Goal: Task Accomplishment & Management: Use online tool/utility

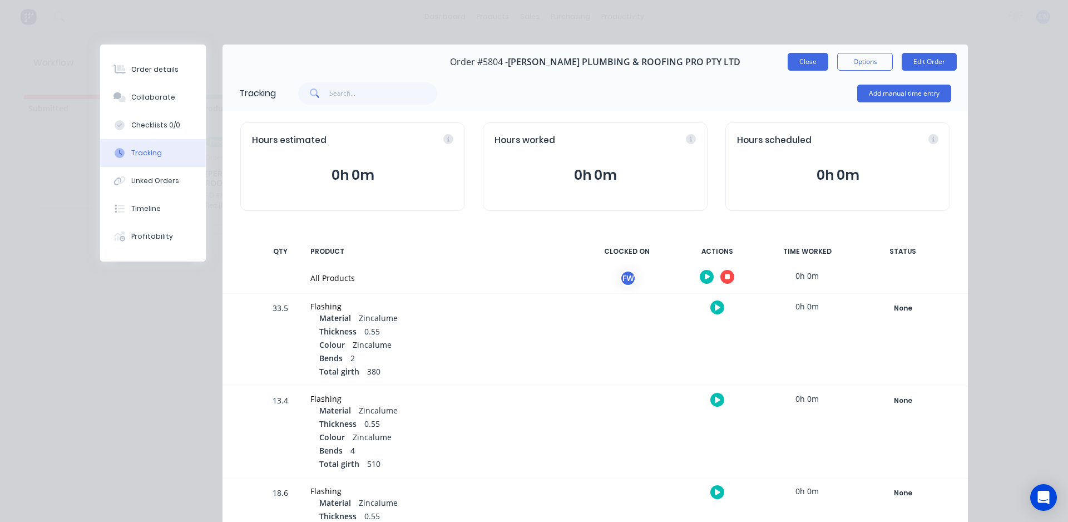
click at [818, 59] on button "Close" at bounding box center [807, 62] width 41 height 18
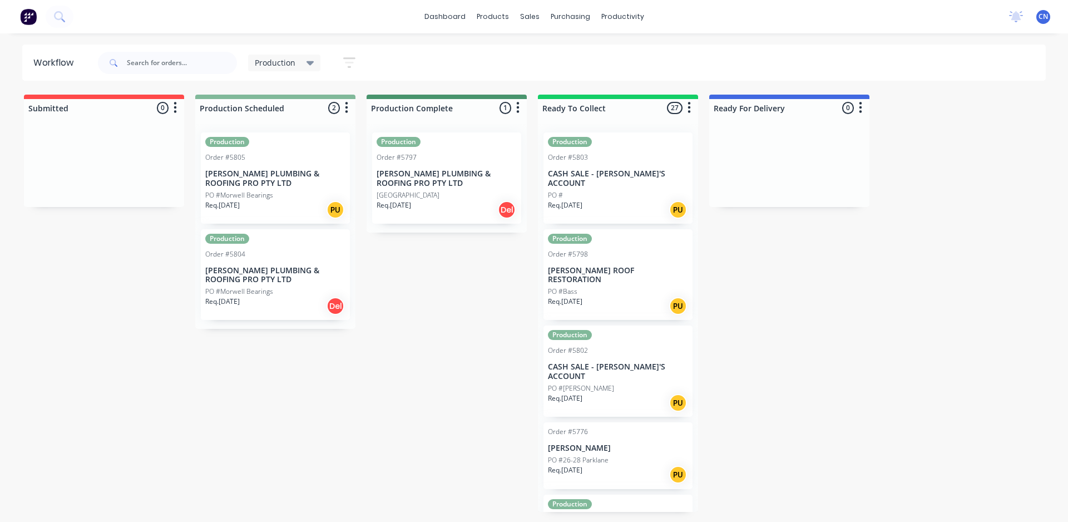
click at [275, 193] on div "PO #Morwell Bearings" at bounding box center [275, 195] width 140 height 10
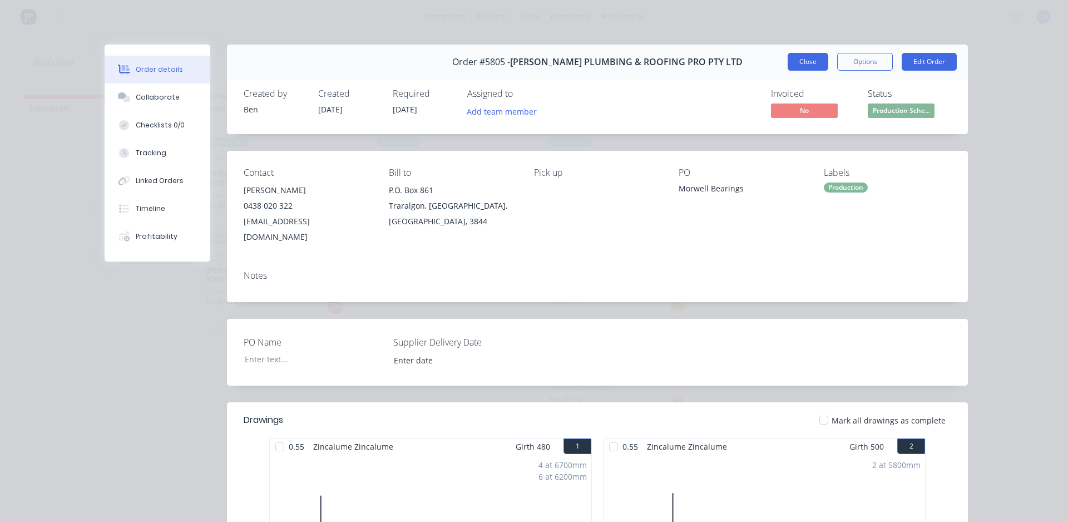
click at [808, 64] on button "Close" at bounding box center [807, 62] width 41 height 18
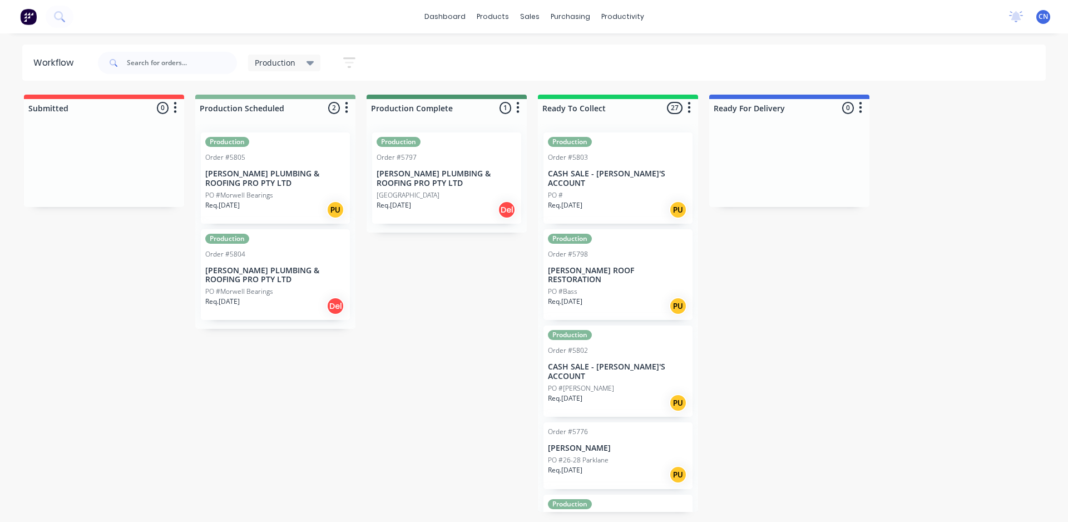
click at [292, 269] on p "[PERSON_NAME] PLUMBING & ROOFING PRO PTY LTD" at bounding box center [275, 275] width 140 height 19
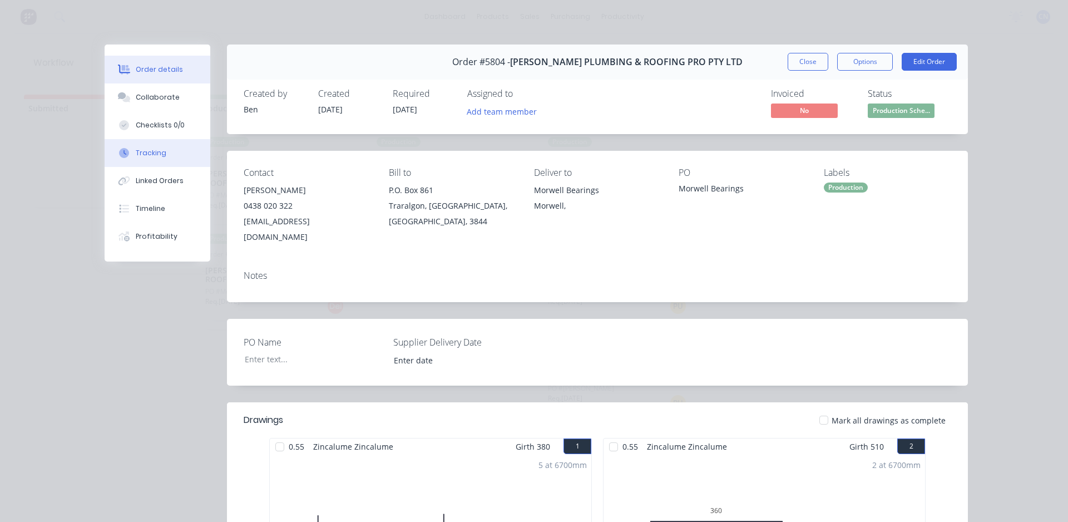
click at [149, 158] on button "Tracking" at bounding box center [158, 153] width 106 height 28
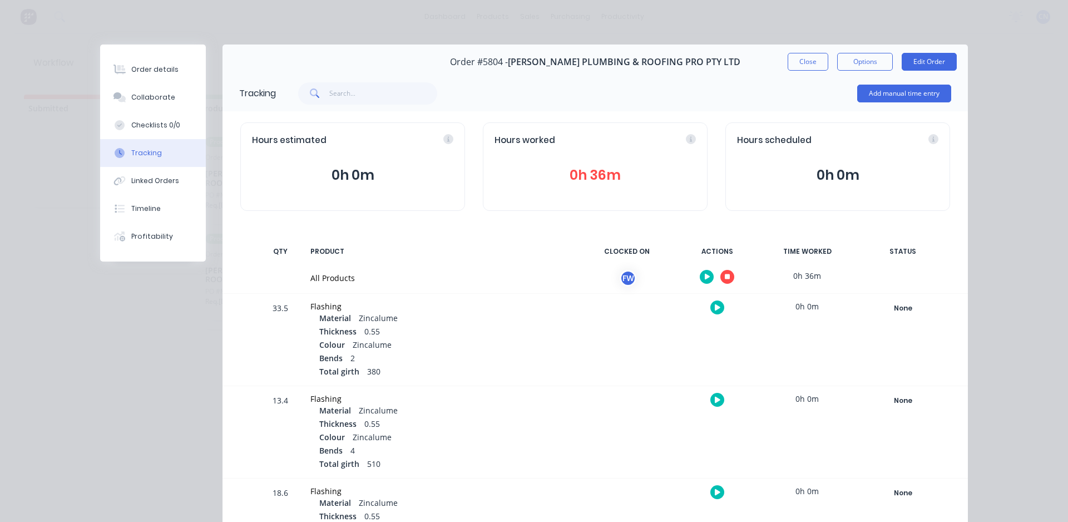
click at [725, 271] on button "button" at bounding box center [727, 277] width 14 height 14
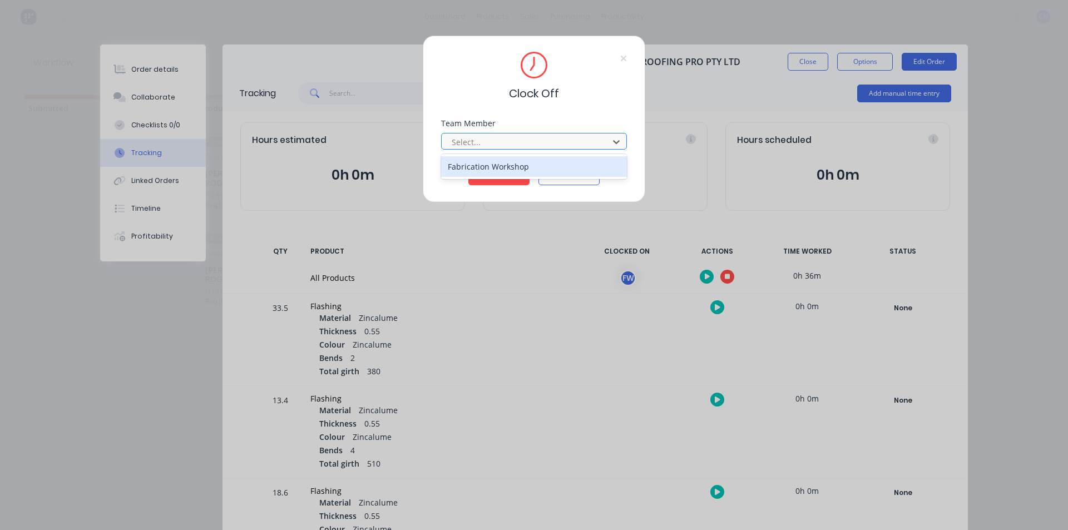
click at [502, 147] on div at bounding box center [526, 142] width 152 height 14
click at [502, 162] on div "Fabrication Workshop" at bounding box center [534, 166] width 186 height 21
click at [502, 178] on button "Clock Off" at bounding box center [498, 176] width 61 height 18
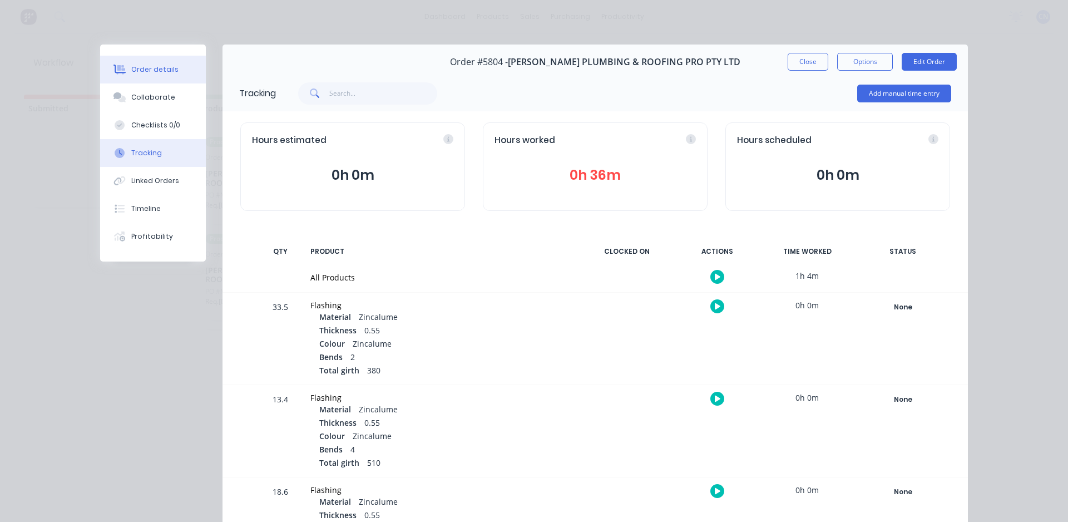
click at [122, 76] on button "Order details" at bounding box center [153, 70] width 106 height 28
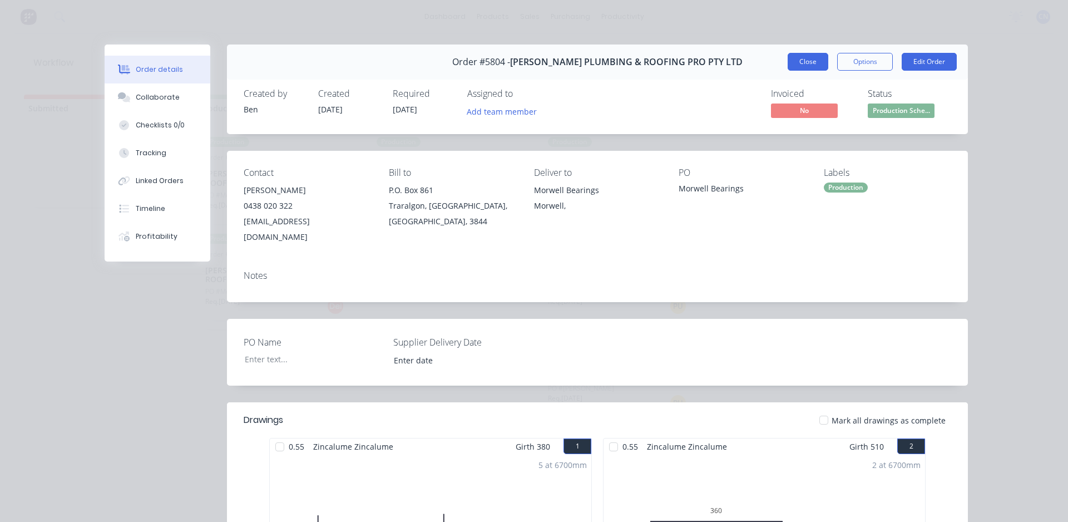
click at [801, 63] on button "Close" at bounding box center [807, 62] width 41 height 18
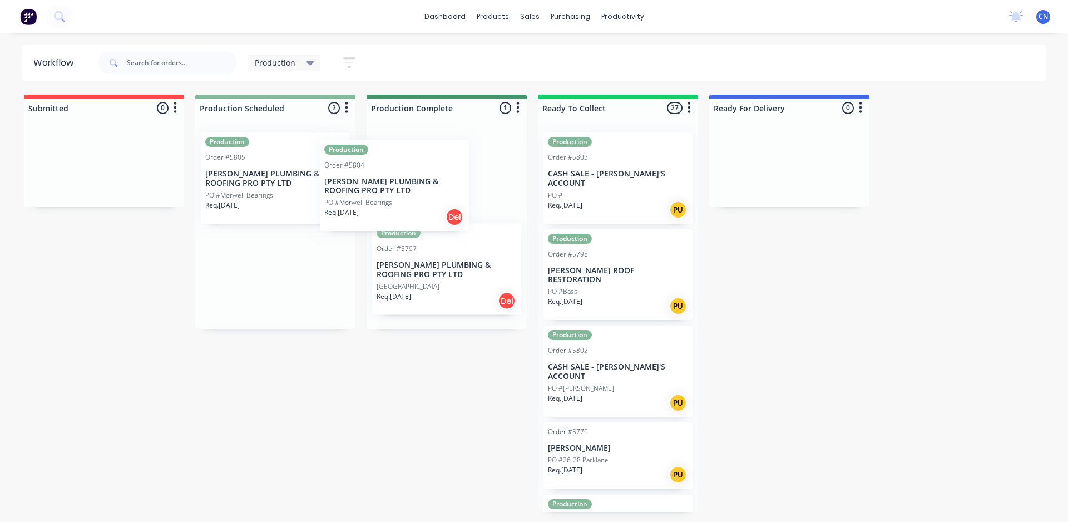
drag, startPoint x: 297, startPoint y: 284, endPoint x: 425, endPoint y: 188, distance: 159.4
click at [425, 188] on div "Submitted 0 Summaries Total order value Invoiced to date To be invoiced Product…" at bounding box center [838, 303] width 1693 height 417
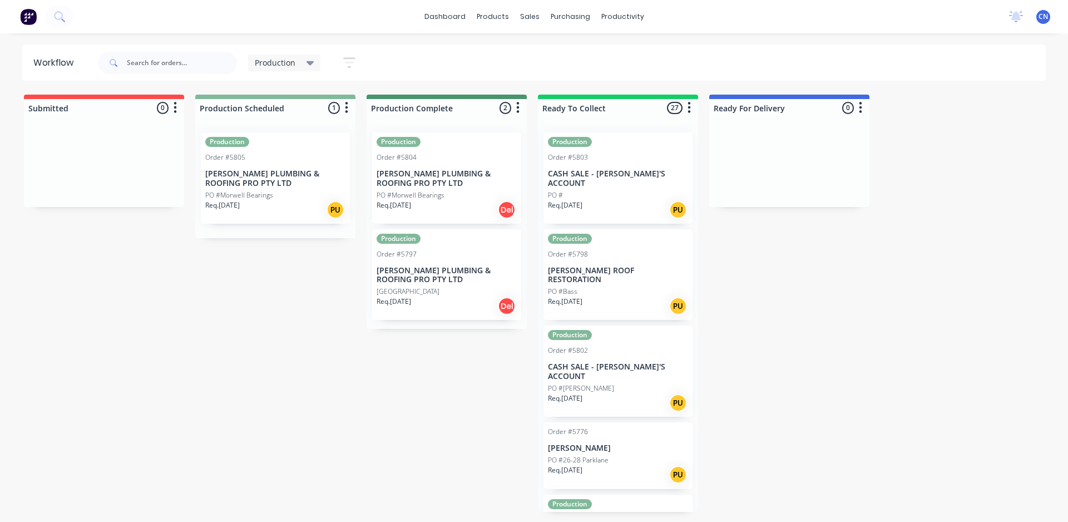
click at [281, 169] on p "[PERSON_NAME] PLUMBING & ROOFING PRO PTY LTD" at bounding box center [275, 178] width 140 height 19
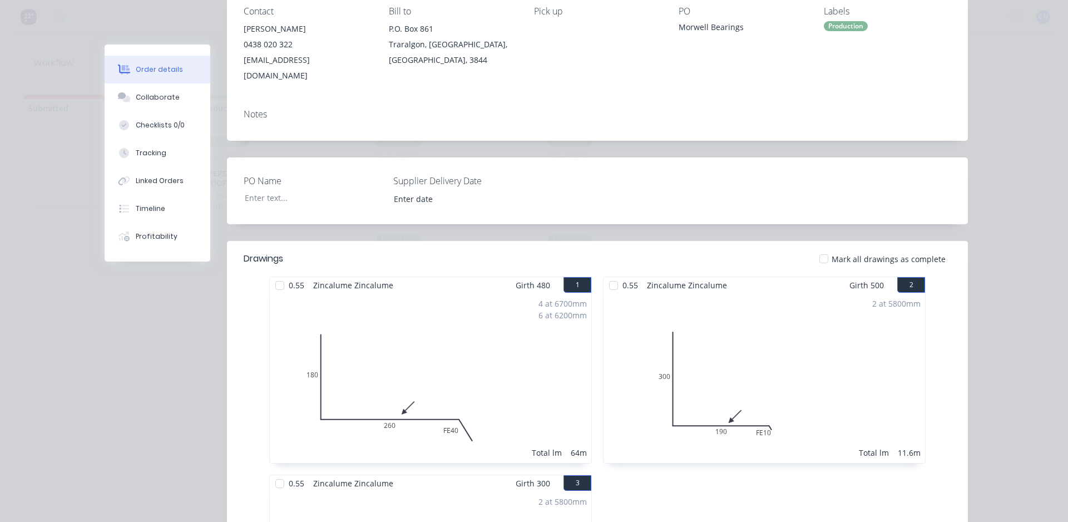
scroll to position [111, 0]
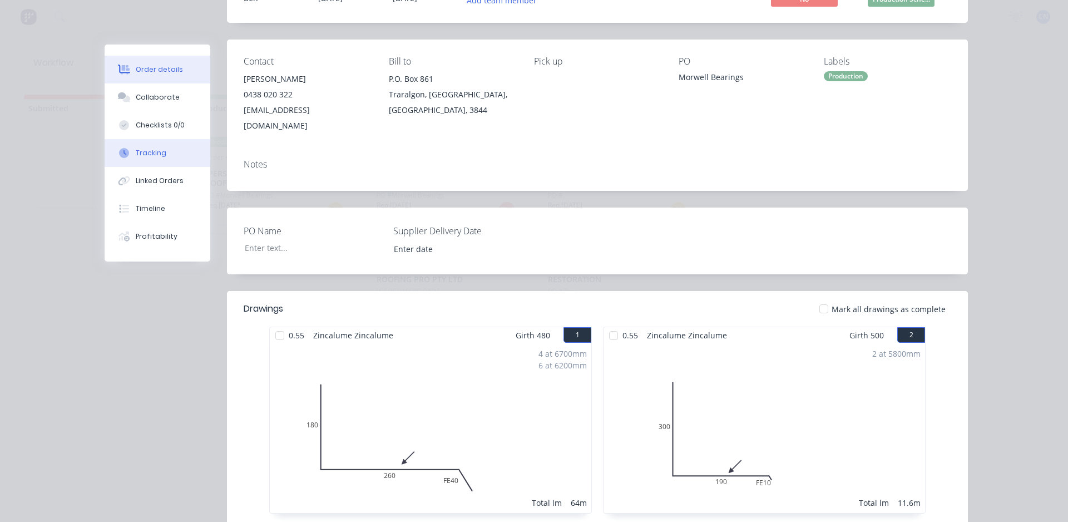
click at [169, 148] on button "Tracking" at bounding box center [158, 153] width 106 height 28
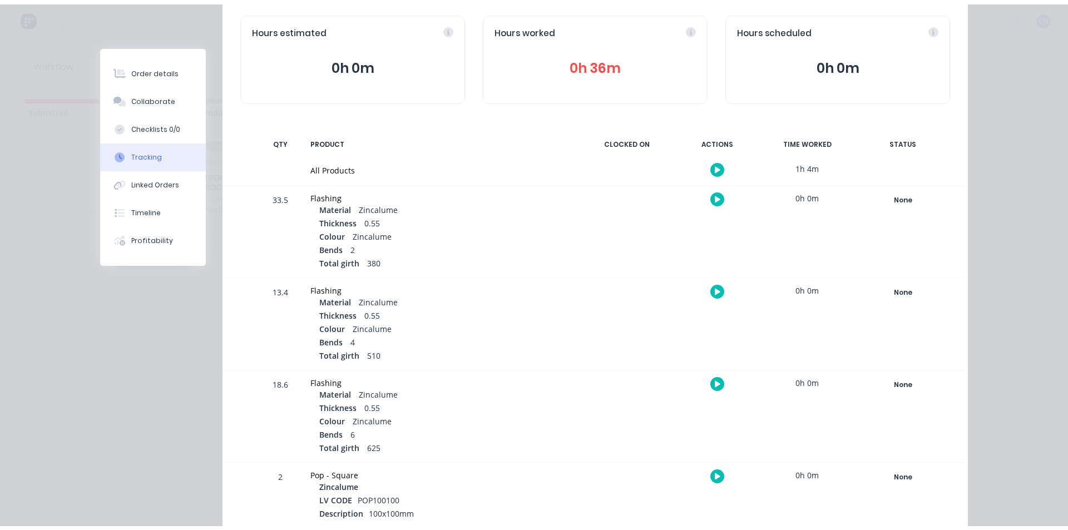
scroll to position [0, 0]
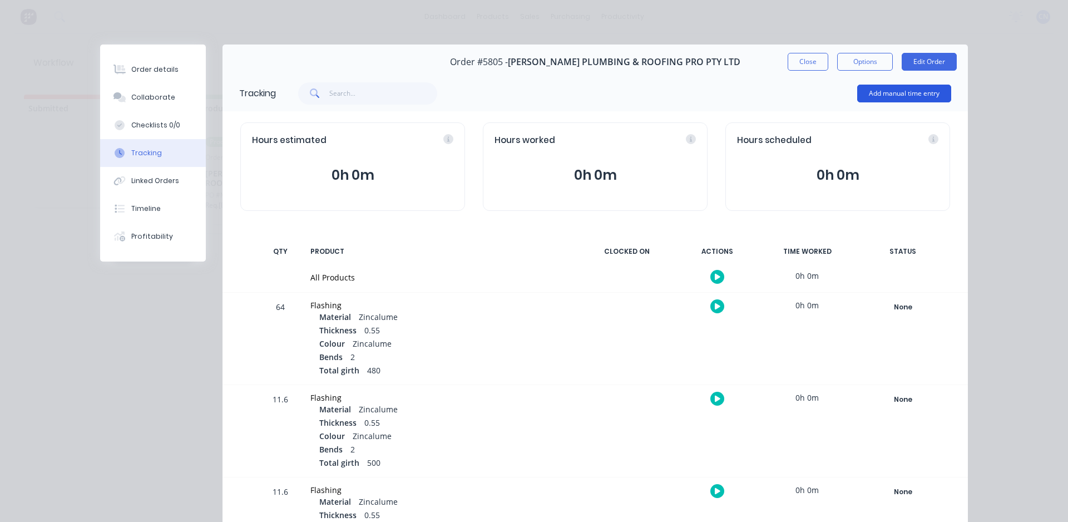
click at [863, 90] on button "Add manual time entry" at bounding box center [904, 94] width 94 height 18
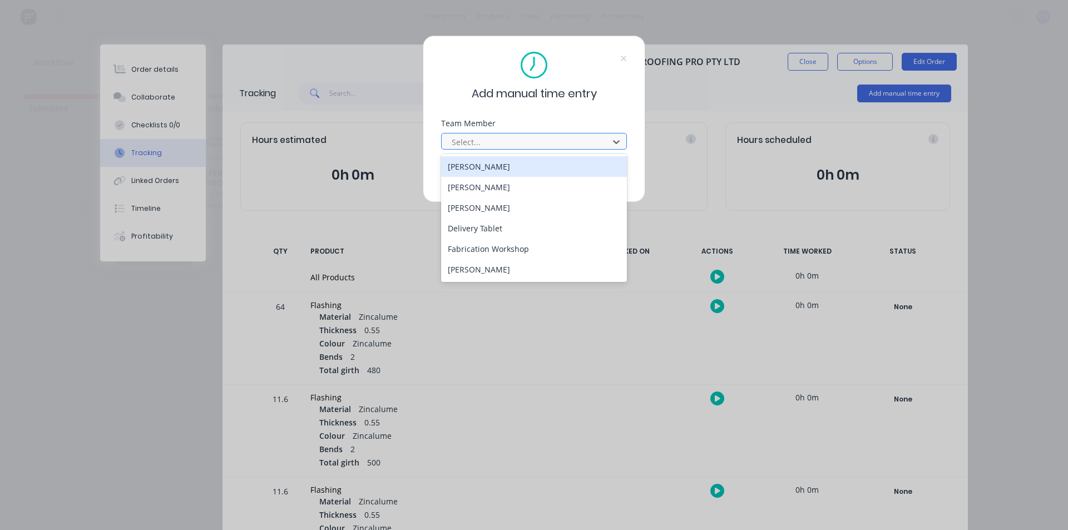
click at [529, 143] on div at bounding box center [526, 142] width 152 height 14
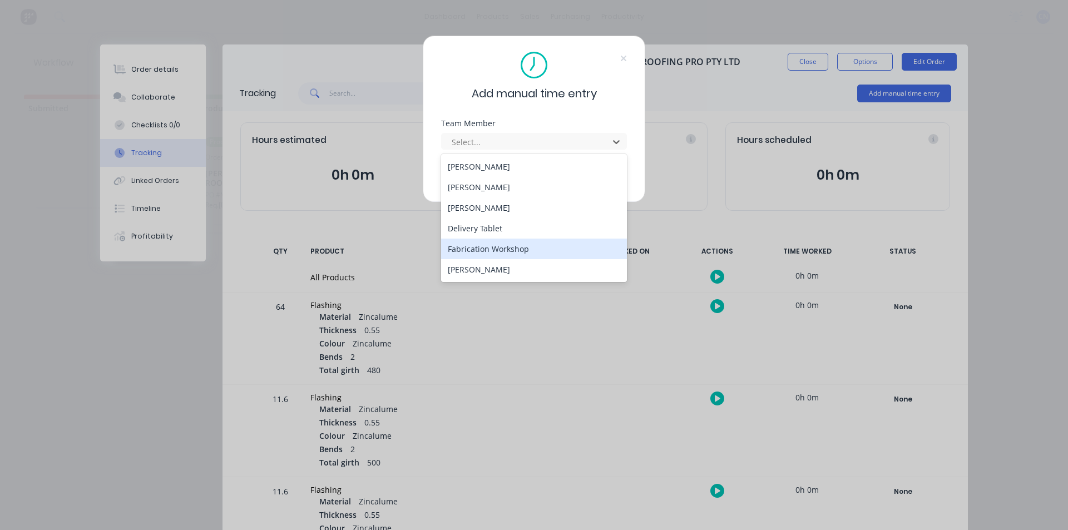
click at [528, 247] on div "Fabrication Workshop" at bounding box center [534, 249] width 186 height 21
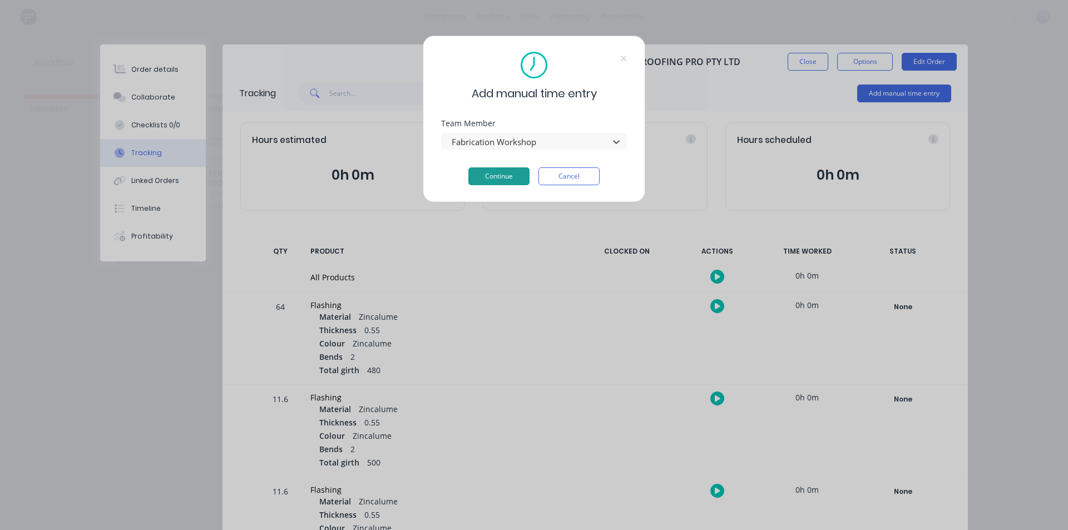
click at [521, 176] on button "Continue" at bounding box center [498, 176] width 61 height 18
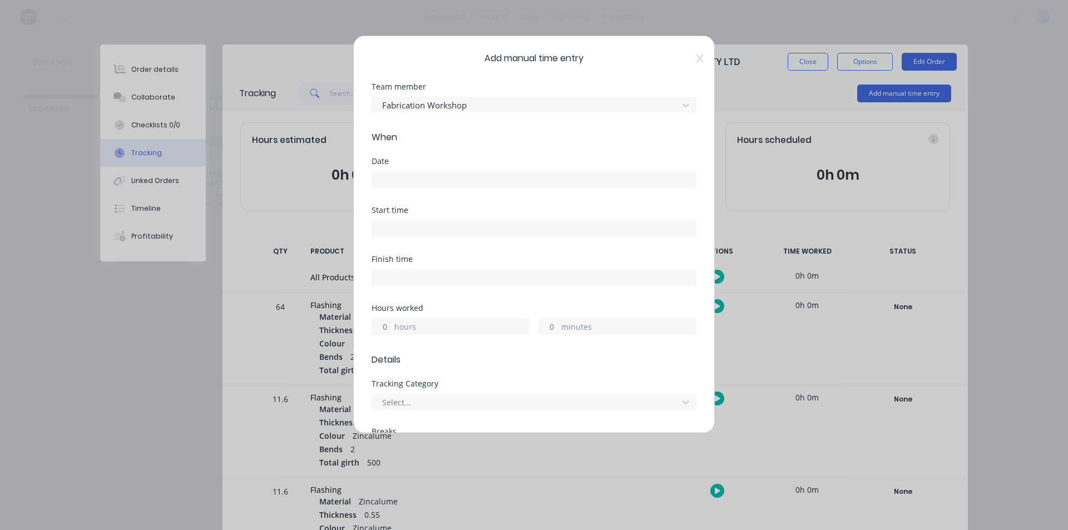
click at [515, 229] on input at bounding box center [534, 228] width 324 height 17
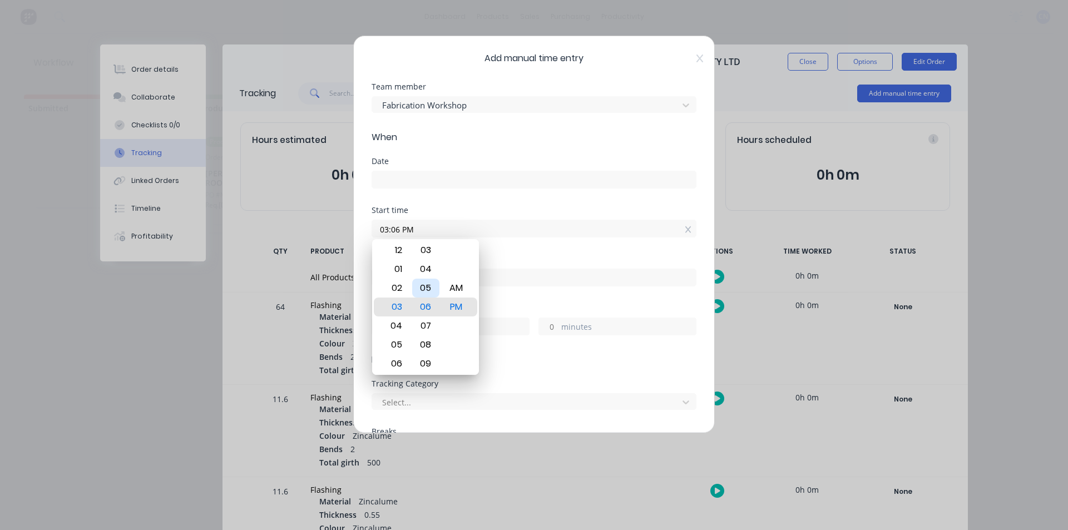
click at [428, 292] on div "05" at bounding box center [425, 288] width 27 height 19
type input "03:05 PM"
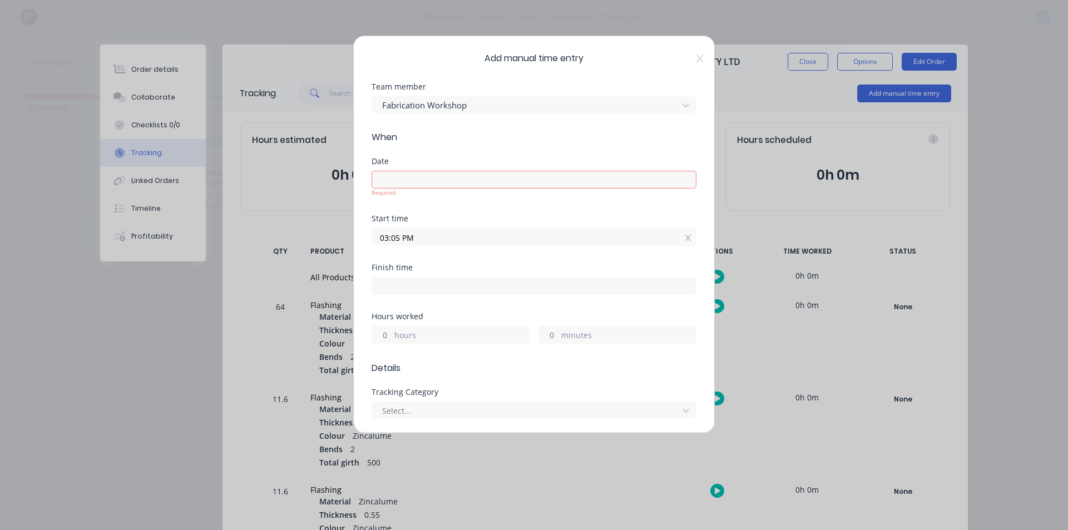
click at [427, 184] on input at bounding box center [534, 179] width 324 height 17
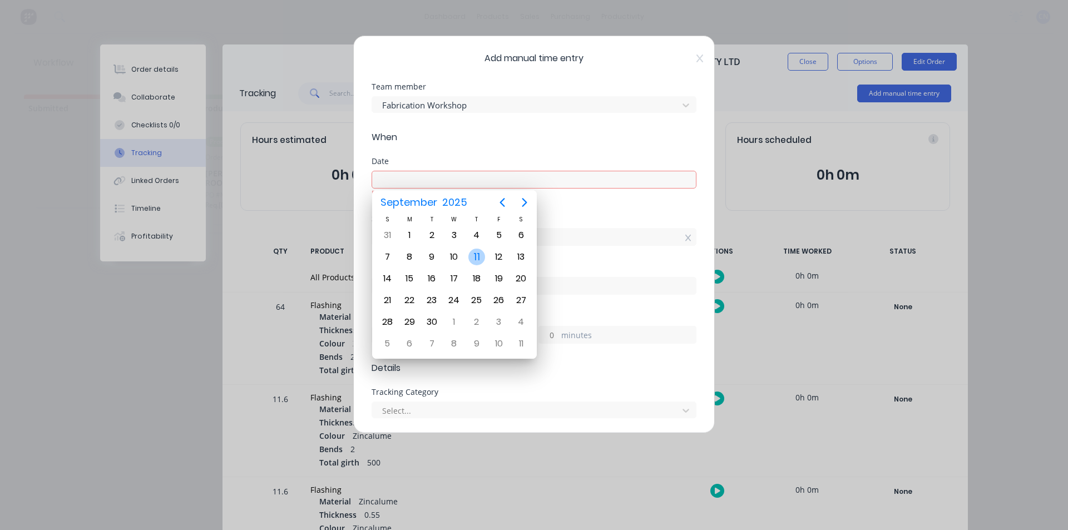
click at [469, 257] on div "11" at bounding box center [476, 257] width 17 height 17
type input "11/09/2025"
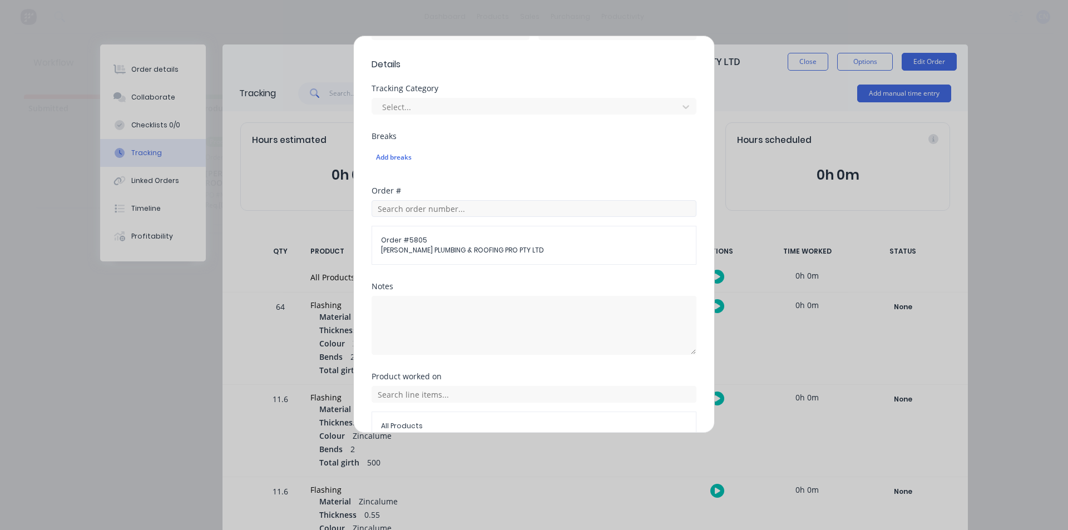
scroll to position [354, 0]
